Goal: Task Accomplishment & Management: Use online tool/utility

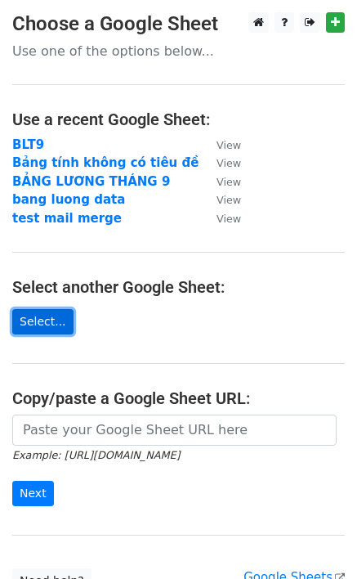
click at [51, 324] on link "Select..." at bounding box center [42, 321] width 61 height 25
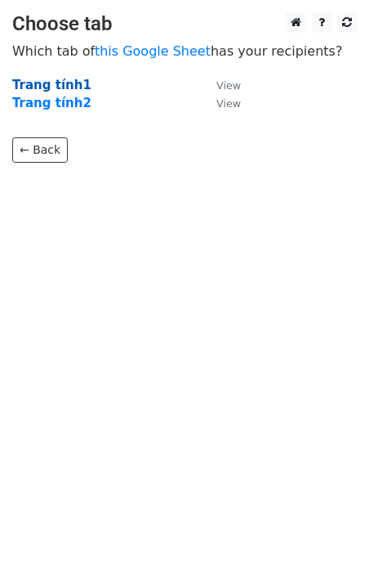
click at [43, 84] on strong "Trang tính1" at bounding box center [51, 85] width 79 height 15
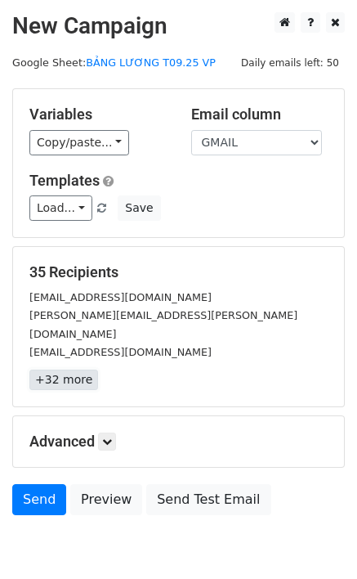
click at [76, 369] on link "+32 more" at bounding box center [63, 379] width 69 height 20
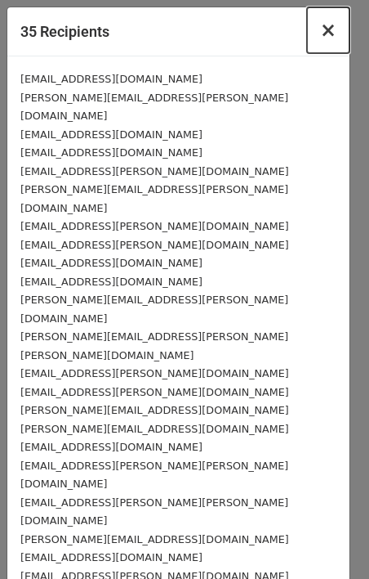
click at [324, 32] on span "×" at bounding box center [328, 30] width 16 height 23
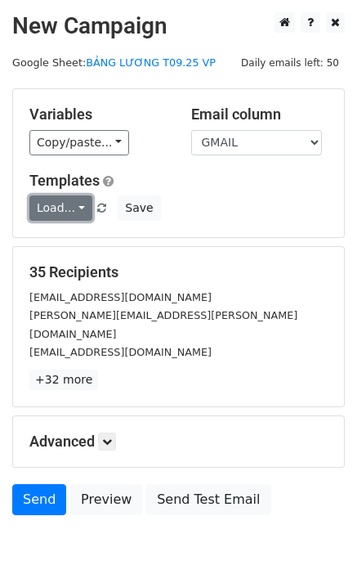
click at [69, 207] on link "Load..." at bounding box center [60, 207] width 63 height 25
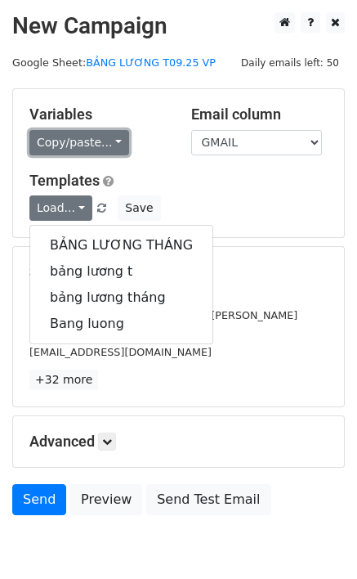
click at [103, 138] on link "Copy/paste..." at bounding box center [79, 142] width 100 height 25
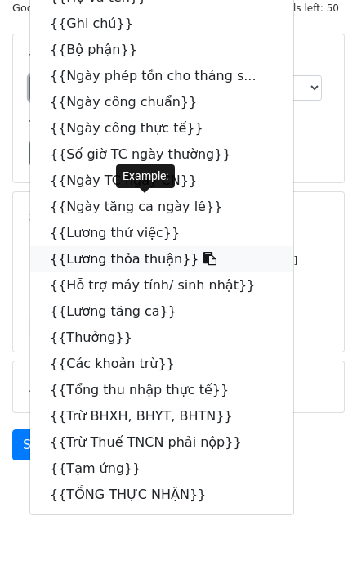
scroll to position [56, 0]
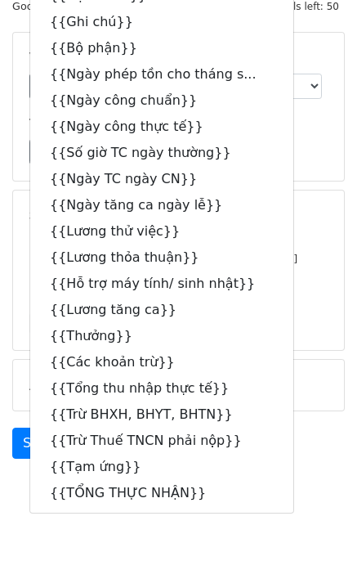
click at [356, 146] on main "New Campaign Daily emails left: 50 Google Sheet: BẢNG LƯƠNG T09.25 VP Variables…" at bounding box center [178, 211] width 357 height 511
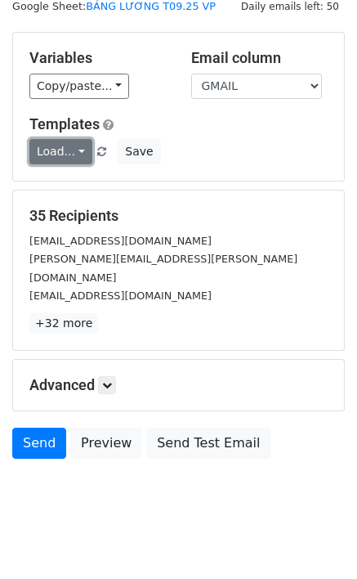
click at [74, 155] on link "Load..." at bounding box center [60, 151] width 63 height 25
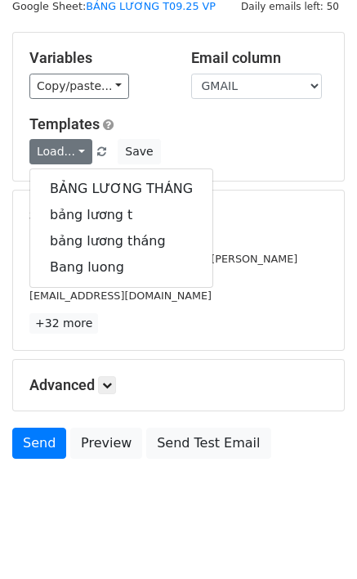
click at [173, 136] on div "Templates Load... BẢNG LƯƠNG THÁNG bảng lương t bảng lương tháng Bang luong Save" at bounding box center [178, 140] width 323 height 50
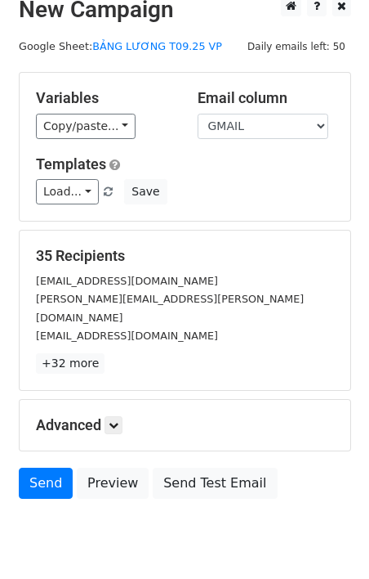
scroll to position [0, 0]
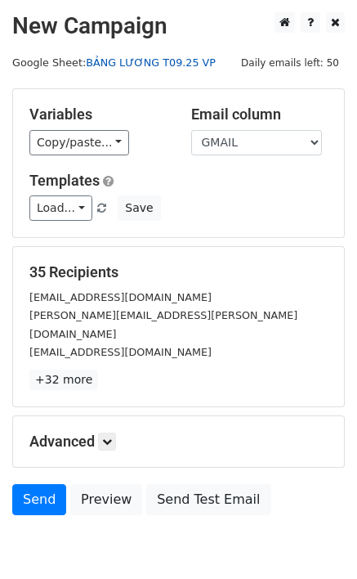
click at [152, 62] on link "BẢNG LƯƠNG T09.25 VP" at bounding box center [151, 62] width 130 height 12
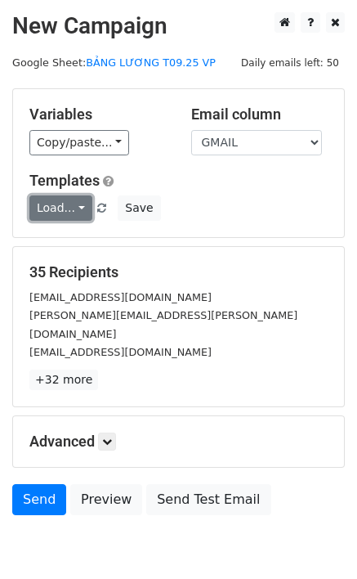
click at [78, 208] on link "Load..." at bounding box center [60, 207] width 63 height 25
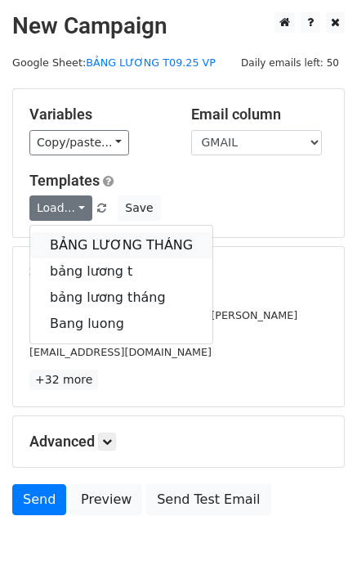
click at [83, 245] on link "BẢNG LƯƠNG THÁNG" at bounding box center [121, 245] width 182 height 26
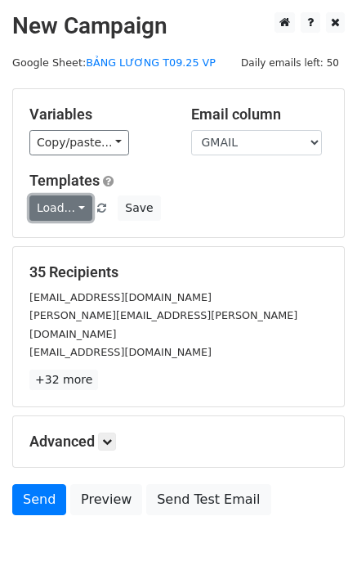
click at [77, 208] on link "Load..." at bounding box center [60, 207] width 63 height 25
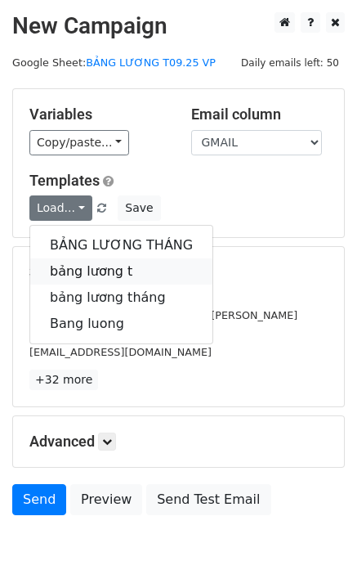
click at [81, 271] on link "bảng lương t" at bounding box center [121, 271] width 182 height 26
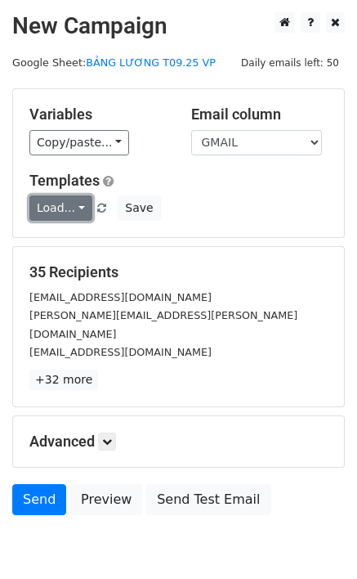
click at [77, 209] on link "Load..." at bounding box center [60, 207] width 63 height 25
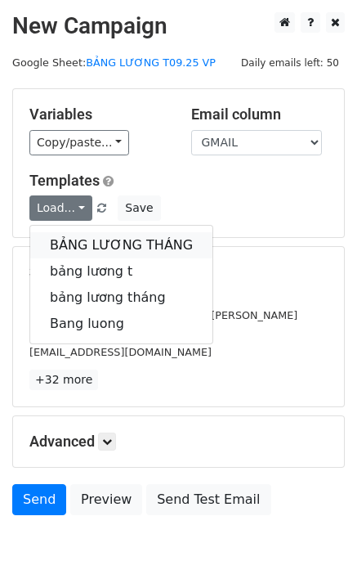
click at [87, 240] on link "BẢNG LƯƠNG THÁNG" at bounding box center [121, 245] width 182 height 26
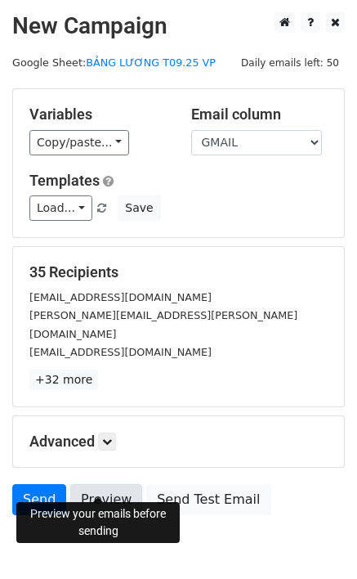
click at [110, 484] on link "Preview" at bounding box center [106, 499] width 72 height 31
click at [83, 484] on link "Preview" at bounding box center [106, 499] width 72 height 31
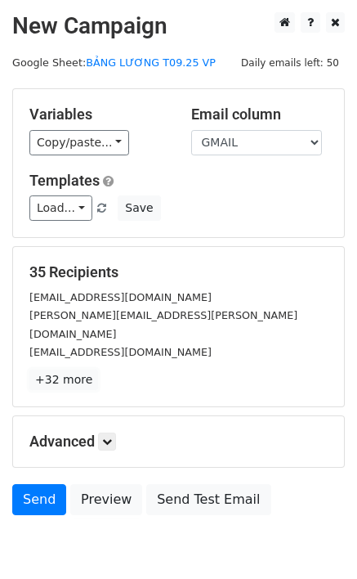
click at [70, 369] on link "+32 more" at bounding box center [63, 379] width 69 height 20
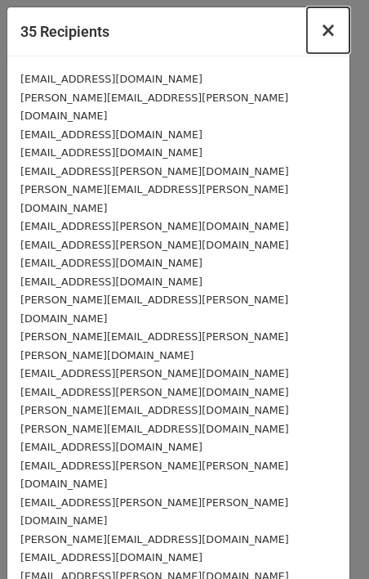
click at [323, 29] on span "×" at bounding box center [328, 30] width 16 height 23
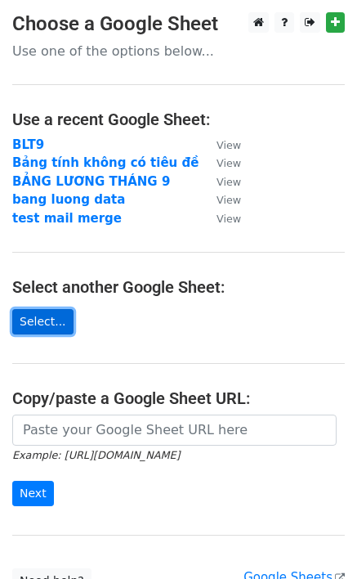
click at [35, 325] on link "Select..." at bounding box center [42, 321] width 61 height 25
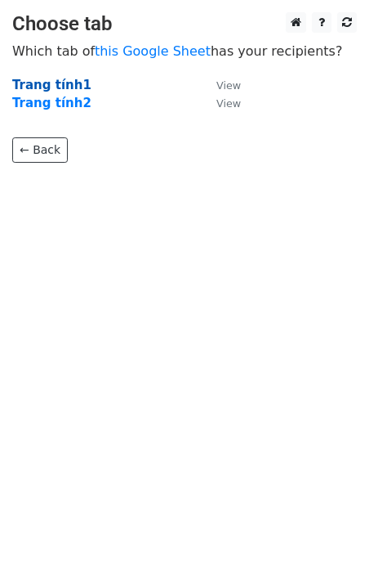
click at [44, 87] on strong "Trang tính1" at bounding box center [51, 85] width 79 height 15
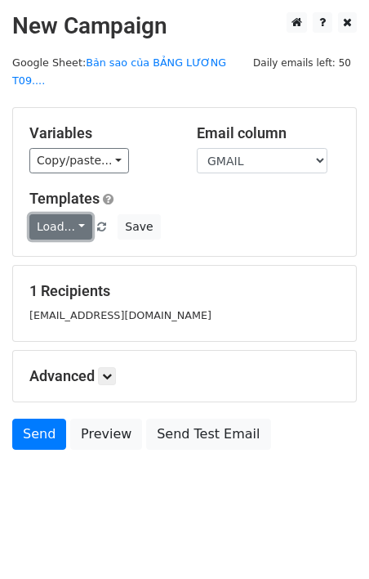
click at [76, 214] on link "Load..." at bounding box center [60, 226] width 63 height 25
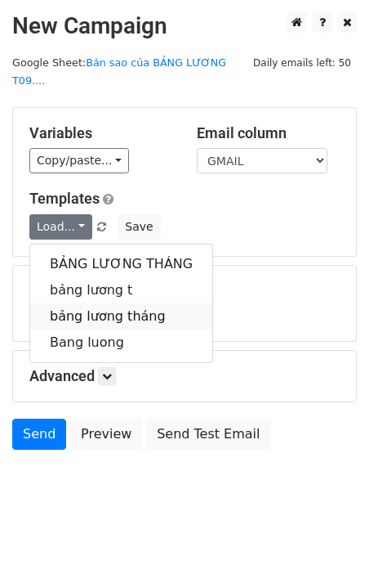
click at [92, 303] on link "bảng lương tháng" at bounding box center [121, 316] width 182 height 26
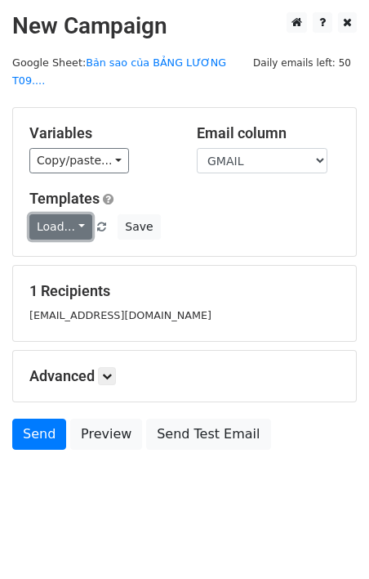
click at [71, 214] on link "Load..." at bounding box center [60, 226] width 63 height 25
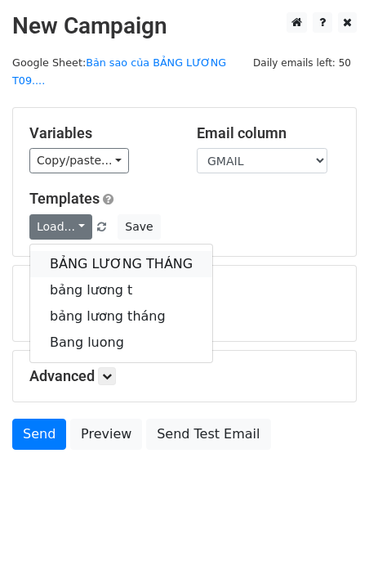
click at [83, 251] on link "BẢNG LƯƠNG THÁNG" at bounding box center [121, 264] width 182 height 26
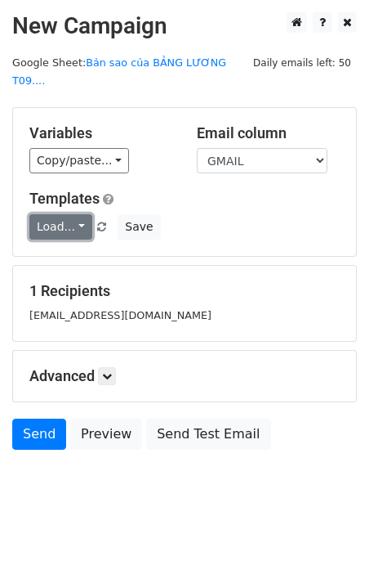
click at [74, 214] on link "Load..." at bounding box center [60, 226] width 63 height 25
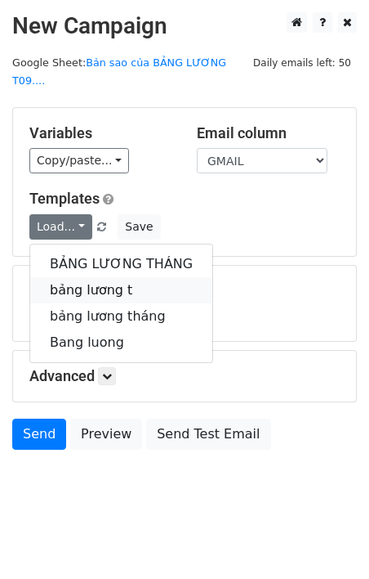
click at [119, 277] on link "bảng lương t" at bounding box center [121, 290] width 182 height 26
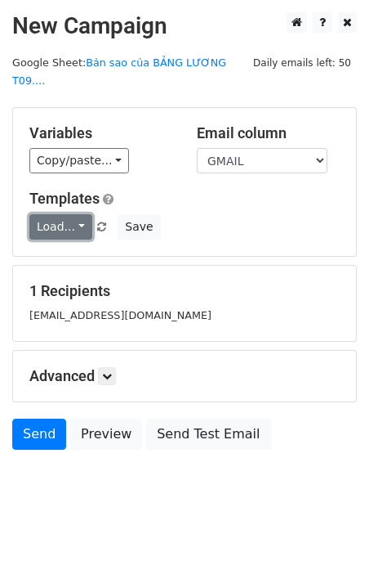
click at [70, 214] on link "Load..." at bounding box center [60, 226] width 63 height 25
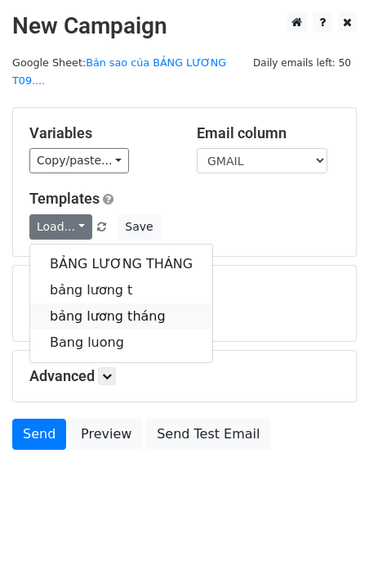
click at [116, 303] on link "bảng lương tháng" at bounding box center [121, 316] width 182 height 26
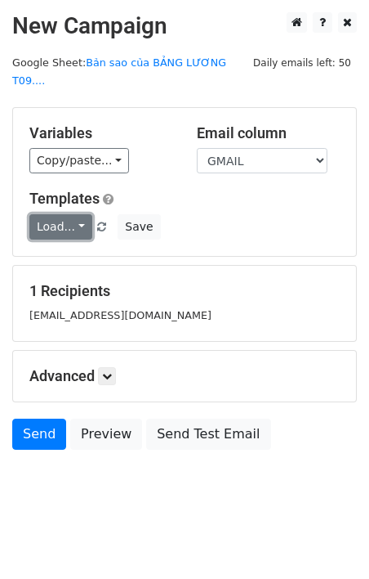
click at [75, 214] on link "Load..." at bounding box center [60, 226] width 63 height 25
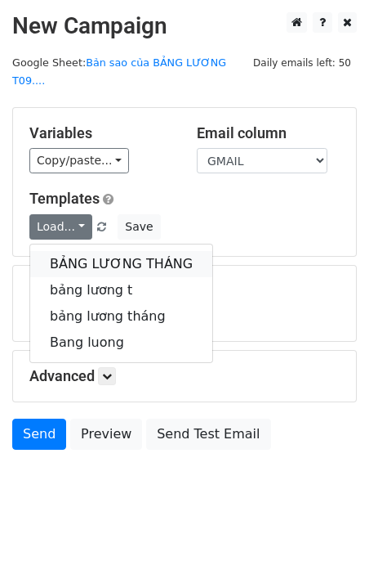
click at [90, 251] on link "BẢNG LƯƠNG THÁNG" at bounding box center [121, 264] width 182 height 26
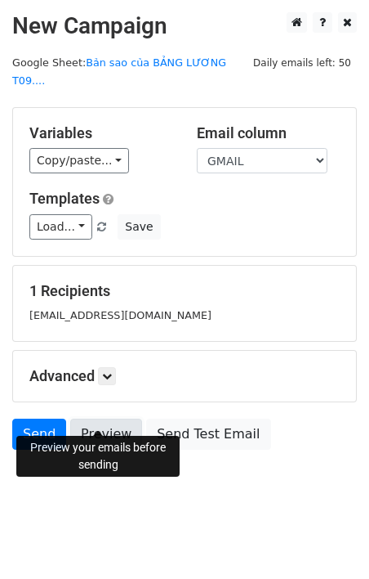
click at [101, 418] on link "Preview" at bounding box center [106, 433] width 72 height 31
click at [95, 424] on link "Preview" at bounding box center [106, 433] width 72 height 31
click at [97, 418] on link "Preview" at bounding box center [106, 433] width 72 height 31
click at [94, 425] on link "Preview" at bounding box center [106, 433] width 72 height 31
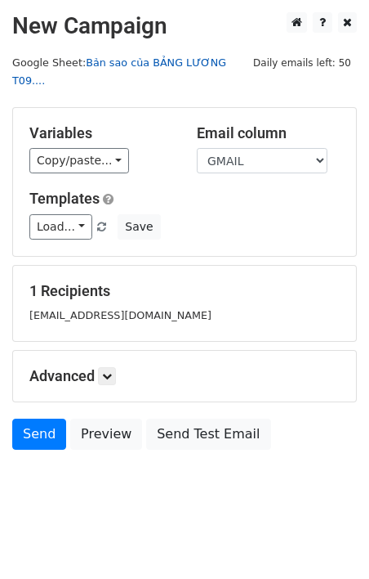
click at [207, 61] on link "Bản sao của BẢNG LƯƠNG T09...." at bounding box center [119, 71] width 214 height 31
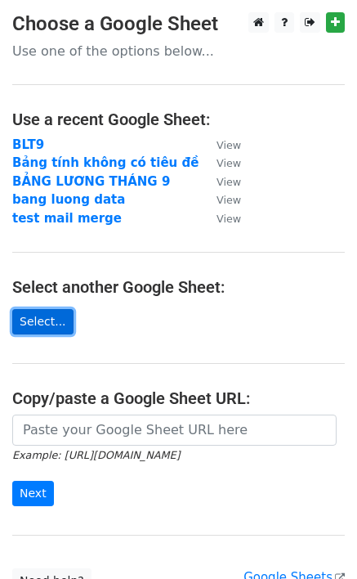
click at [31, 329] on link "Select..." at bounding box center [42, 321] width 61 height 25
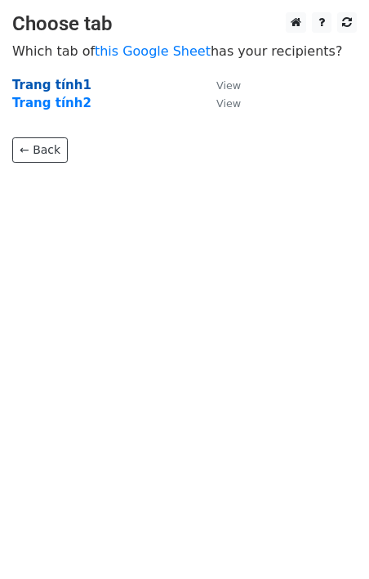
click at [66, 83] on strong "Trang tính1" at bounding box center [51, 85] width 79 height 15
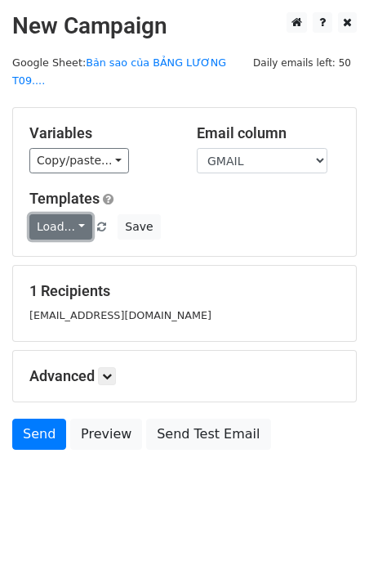
click at [67, 216] on link "Load..." at bounding box center [60, 226] width 63 height 25
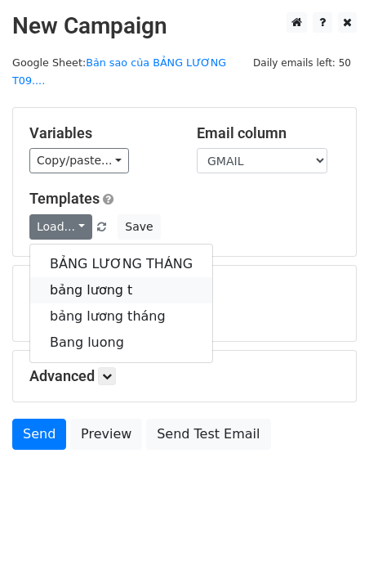
click at [83, 277] on link "bảng lương t" at bounding box center [121, 290] width 182 height 26
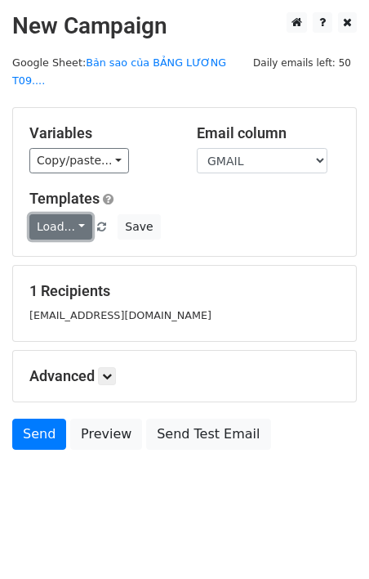
click at [48, 214] on link "Load..." at bounding box center [60, 226] width 63 height 25
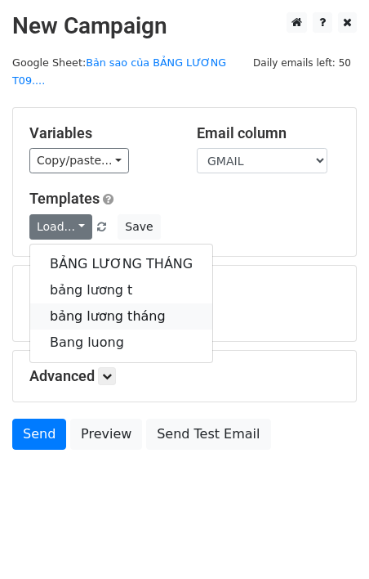
click at [95, 303] on link "bảng lương tháng" at bounding box center [121, 316] width 182 height 26
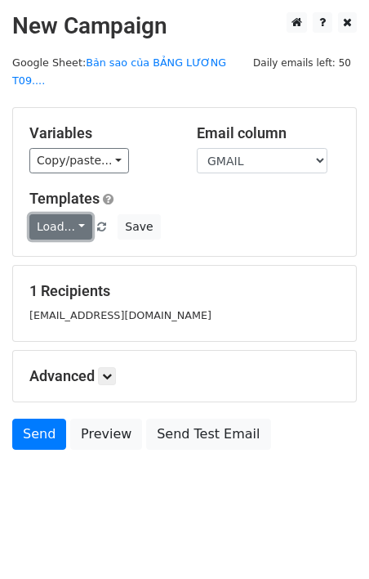
click at [66, 214] on link "Load..." at bounding box center [60, 226] width 63 height 25
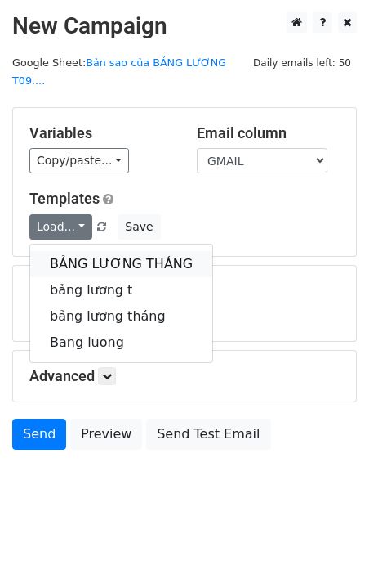
click at [77, 251] on link "BẢNG LƯƠNG THÁNG" at bounding box center [121, 264] width 182 height 26
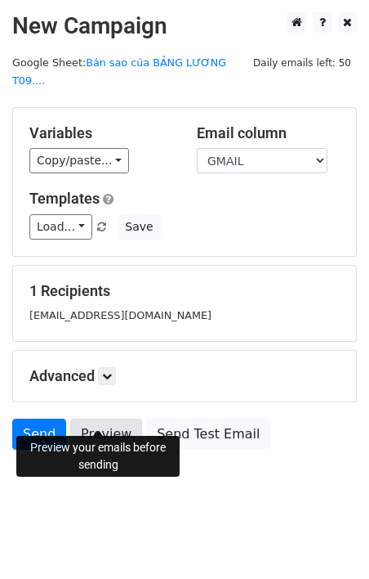
click at [89, 418] on link "Preview" at bounding box center [106, 433] width 72 height 31
